Goal: Find specific page/section: Find specific page/section

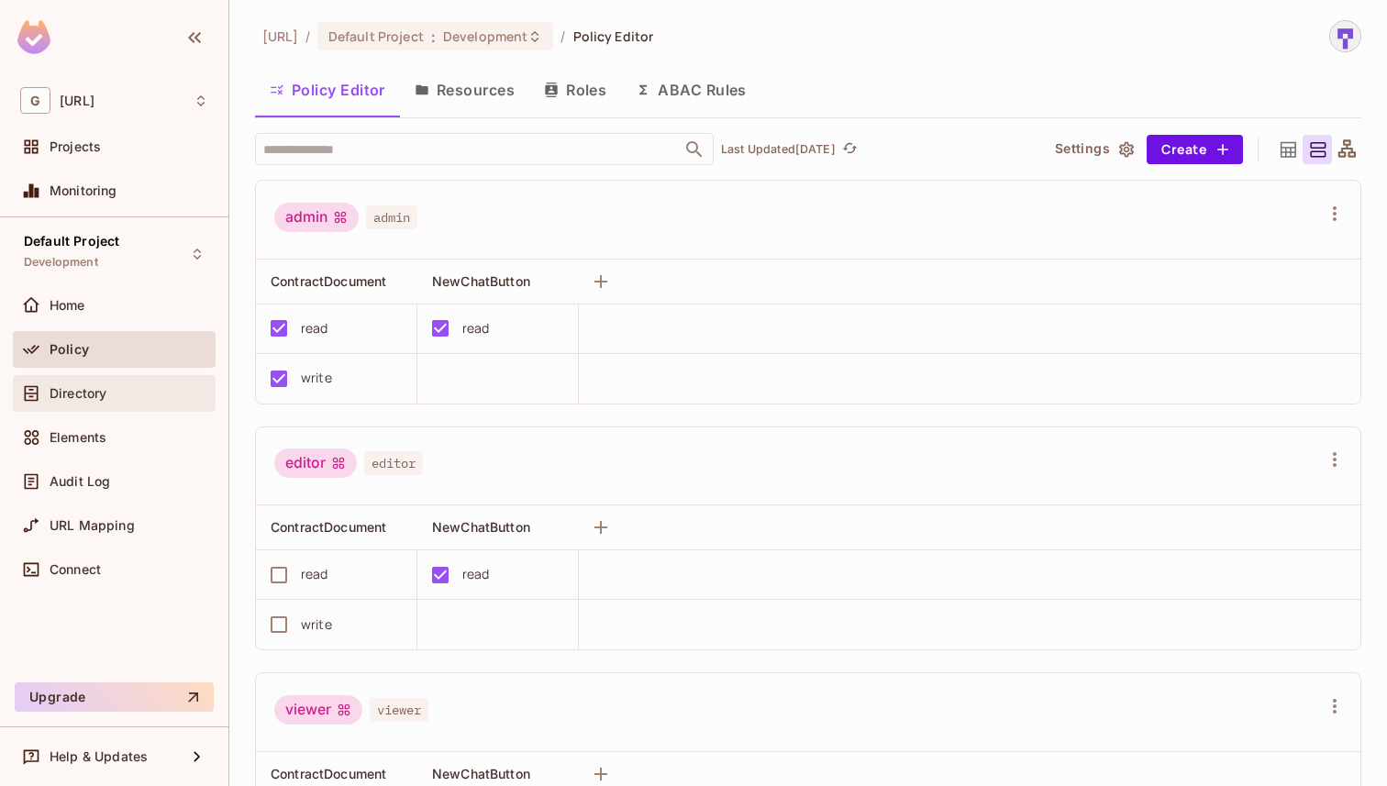
click at [161, 392] on div "Directory" at bounding box center [129, 393] width 159 height 15
